Goal: Information Seeking & Learning: Learn about a topic

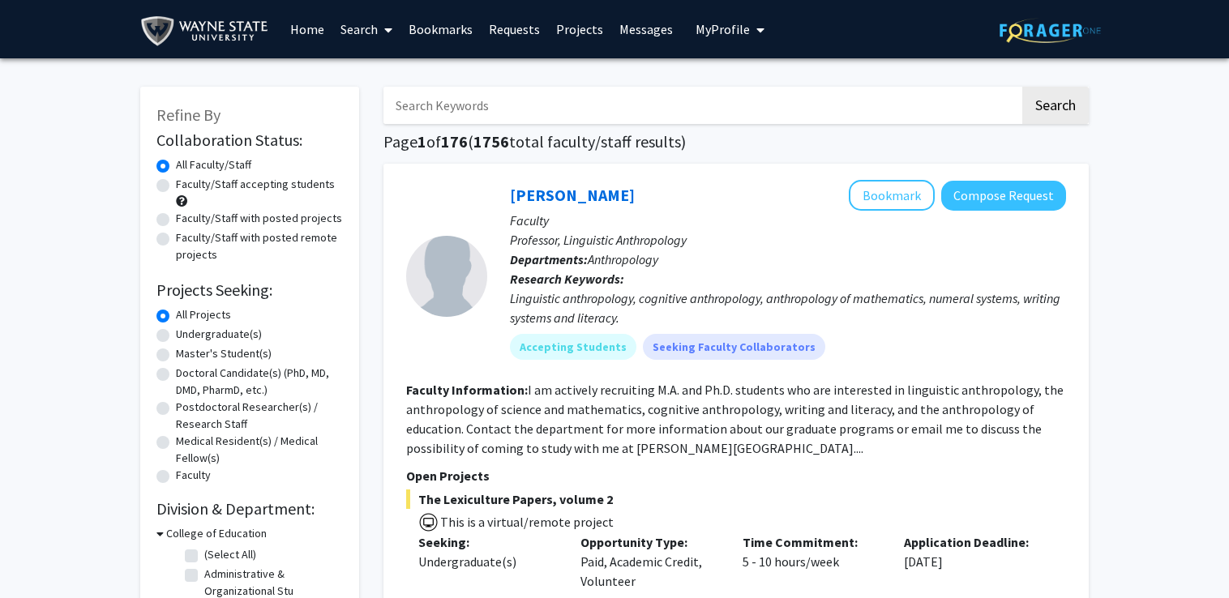
click at [235, 329] on label "Undergraduate(s)" at bounding box center [219, 334] width 86 height 17
click at [187, 329] on input "Undergraduate(s)" at bounding box center [181, 331] width 11 height 11
radio input "true"
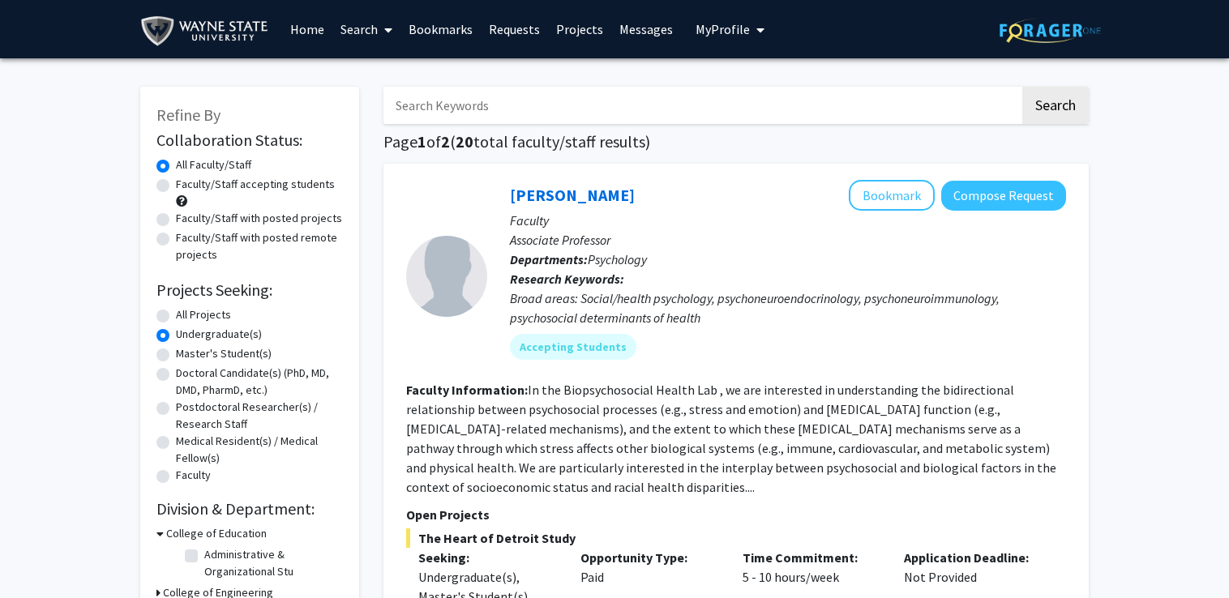
click at [289, 183] on label "Faculty/Staff accepting students" at bounding box center [255, 184] width 159 height 17
click at [187, 183] on input "Faculty/Staff accepting students" at bounding box center [181, 181] width 11 height 11
radio input "true"
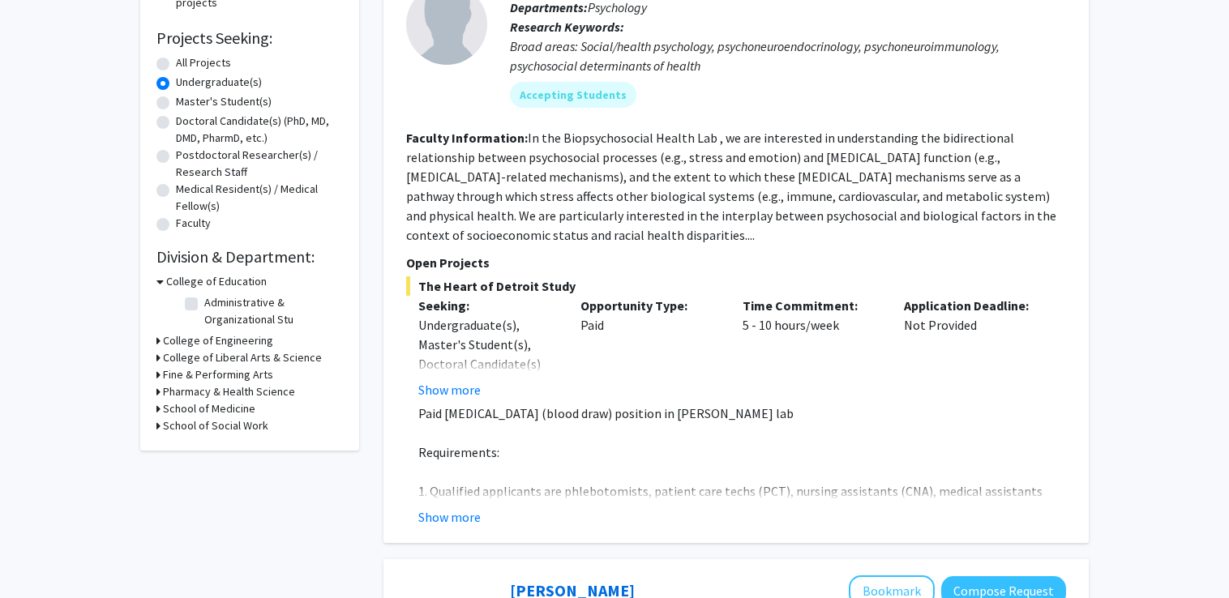
scroll to position [255, 0]
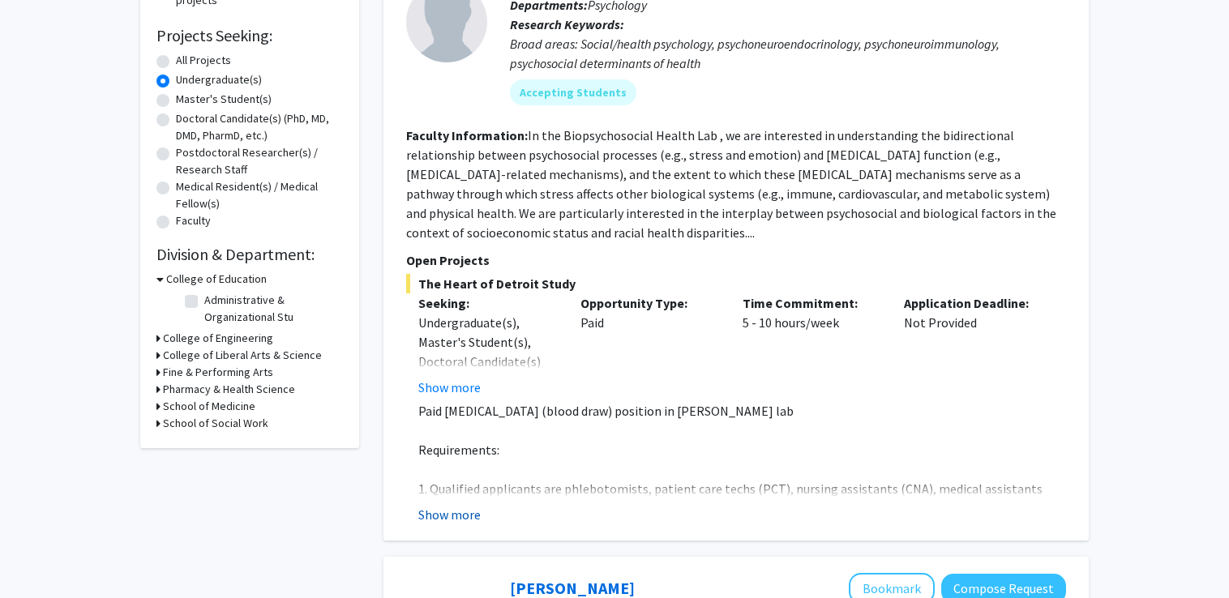
click at [452, 516] on button "Show more" at bounding box center [449, 514] width 62 height 19
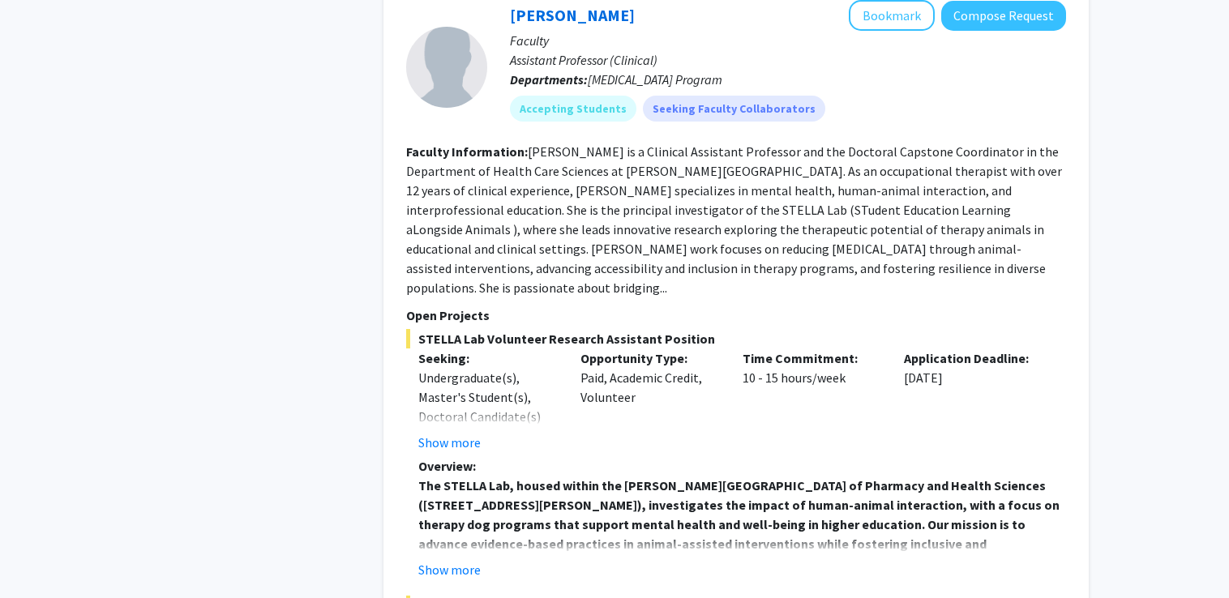
scroll to position [2425, 0]
click at [911, 222] on fg-read-more "[PERSON_NAME] is a Clinical Assistant Professor and the Doctoral Capstone Coord…" at bounding box center [734, 219] width 656 height 152
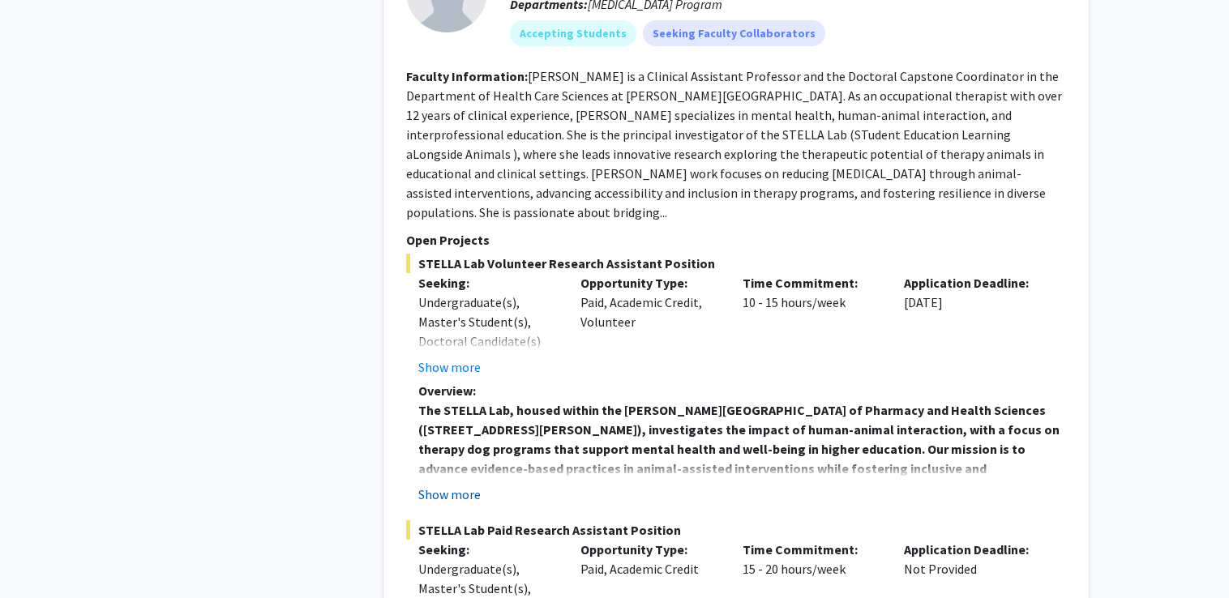
click at [448, 485] on button "Show more" at bounding box center [449, 494] width 62 height 19
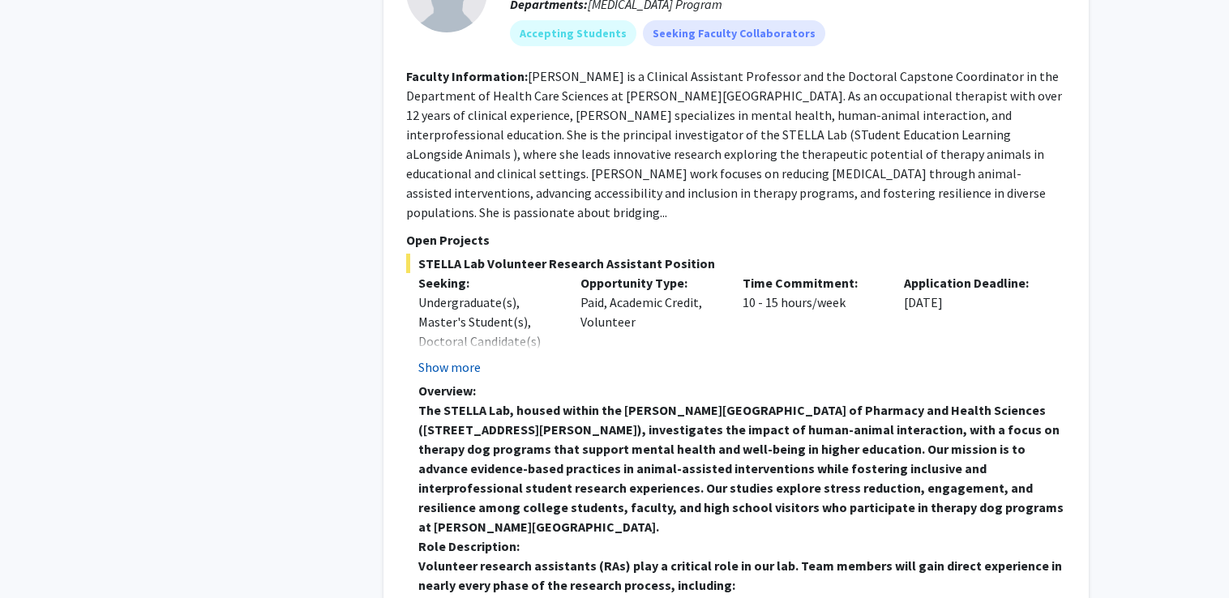
click at [454, 358] on button "Show more" at bounding box center [449, 367] width 62 height 19
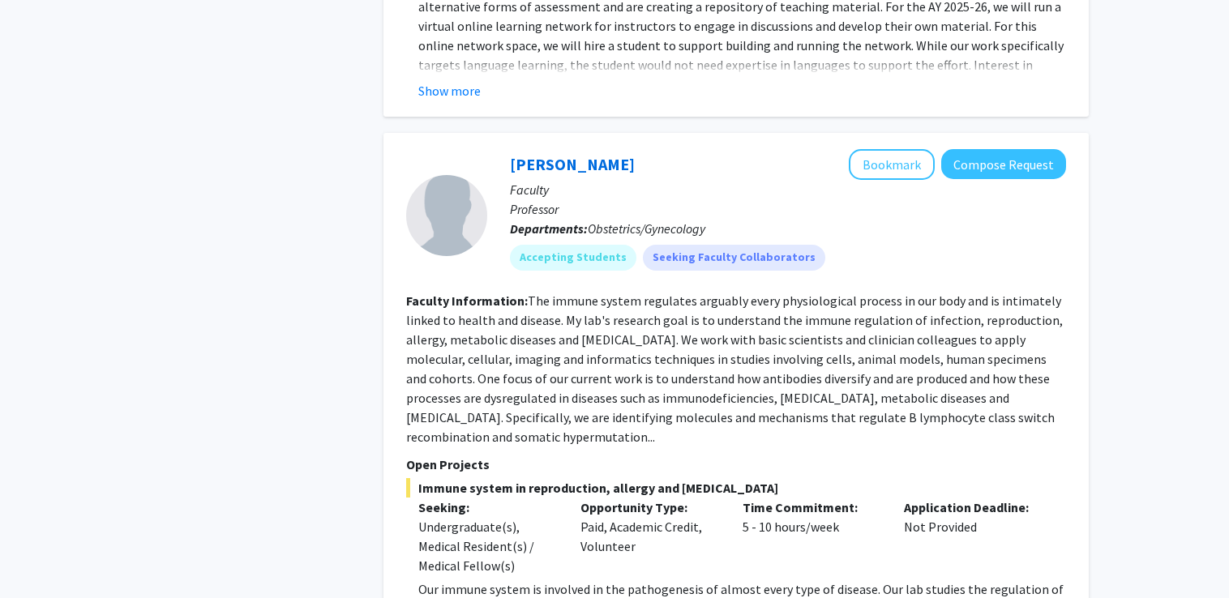
scroll to position [4553, 0]
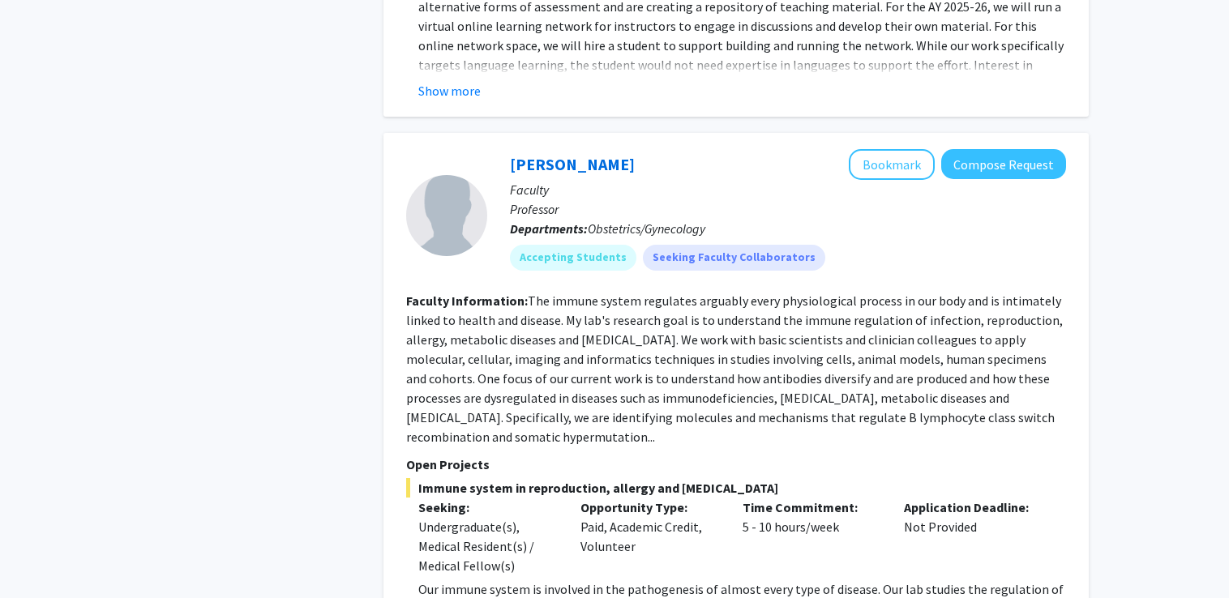
scroll to position [4541, 0]
